Goal: Information Seeking & Learning: Learn about a topic

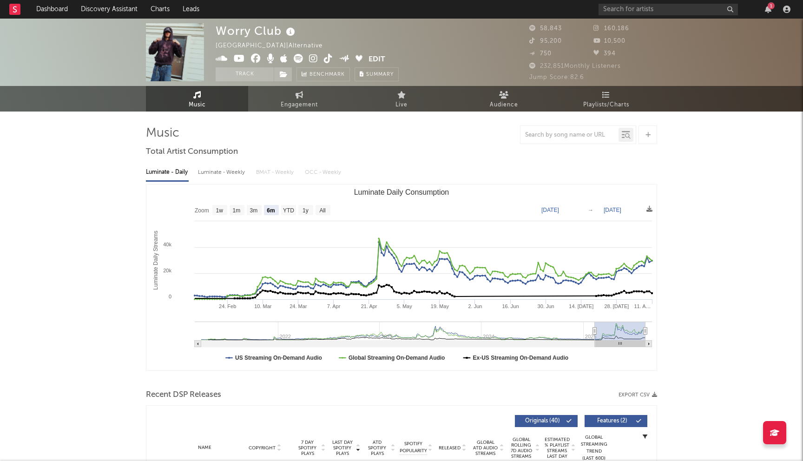
select select "6m"
click at [132, 12] on link "Discovery Assistant" at bounding box center [109, 9] width 70 height 19
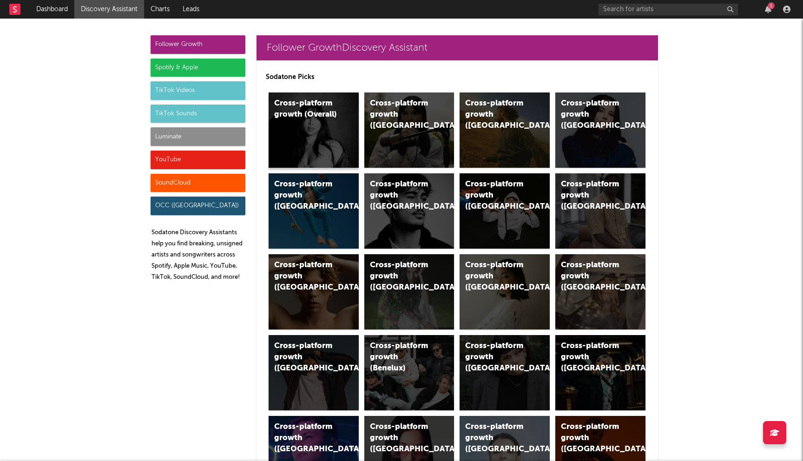
click at [306, 151] on div "Cross-platform growth (Overall)" at bounding box center [314, 130] width 90 height 75
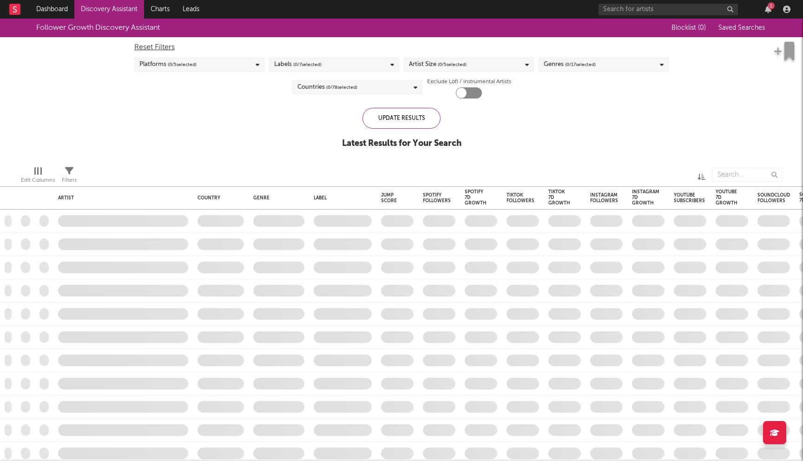
checkbox input "true"
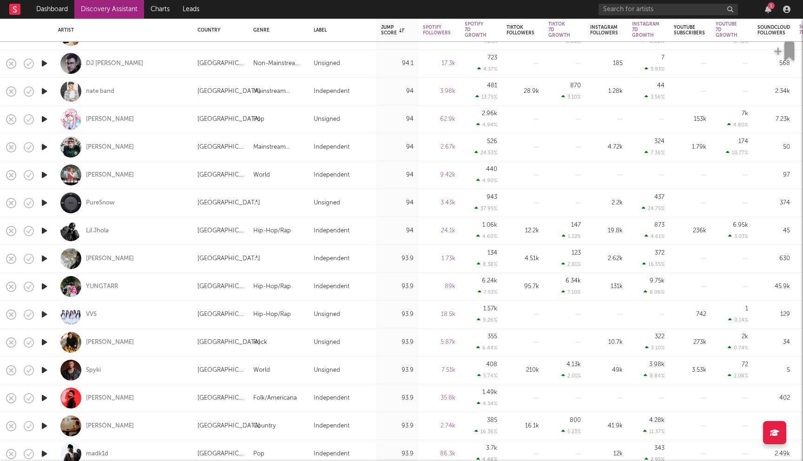
click at [96, 258] on div "[PERSON_NAME]" at bounding box center [123, 258] width 130 height 27
select select "1w"
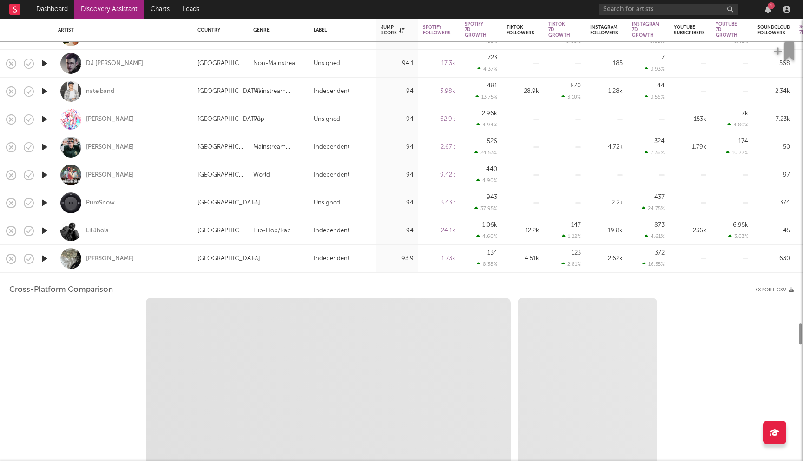
select select "1w"
click at [93, 258] on div "[PERSON_NAME]" at bounding box center [110, 259] width 48 height 8
select select "1m"
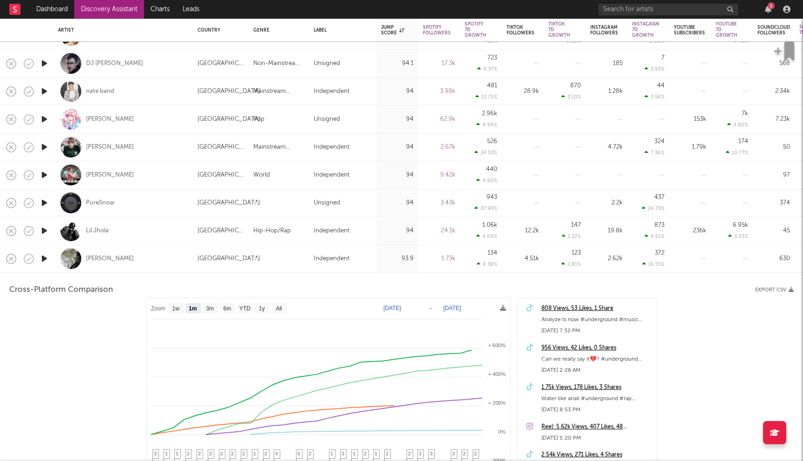
click at [135, 257] on div "[PERSON_NAME]" at bounding box center [123, 258] width 130 height 27
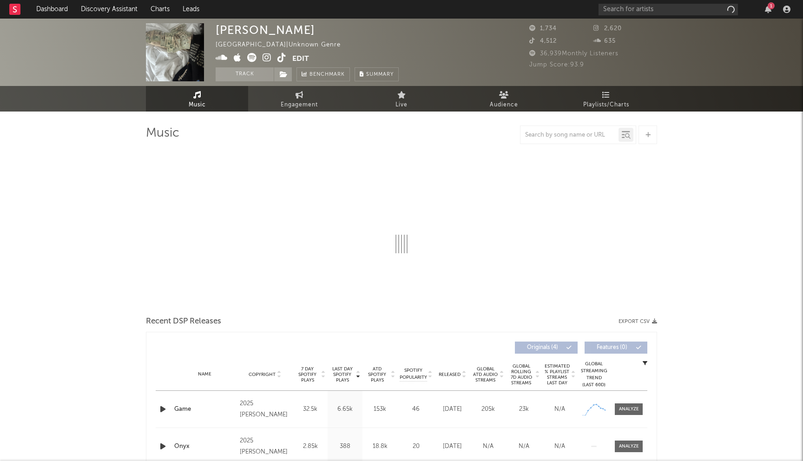
select select "1w"
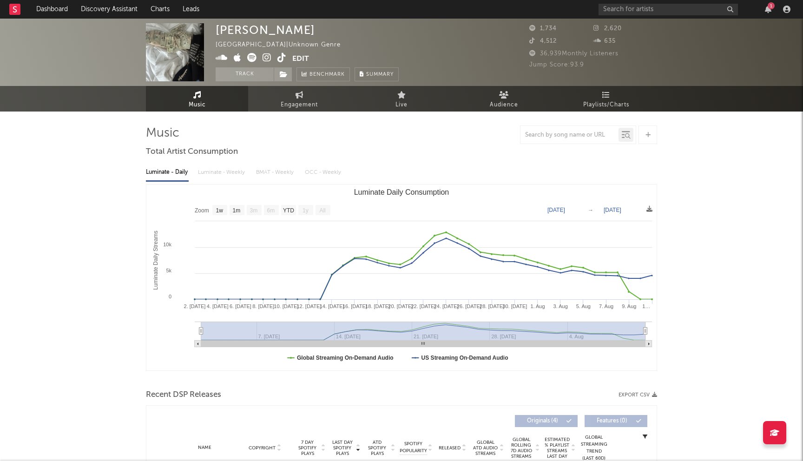
click at [267, 58] on icon at bounding box center [267, 57] width 9 height 9
